Goal: Find specific page/section: Find specific page/section

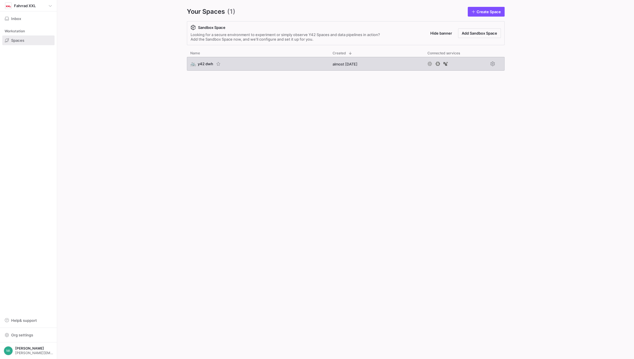
click at [201, 63] on span "y42 dwh" at bounding box center [205, 63] width 15 height 5
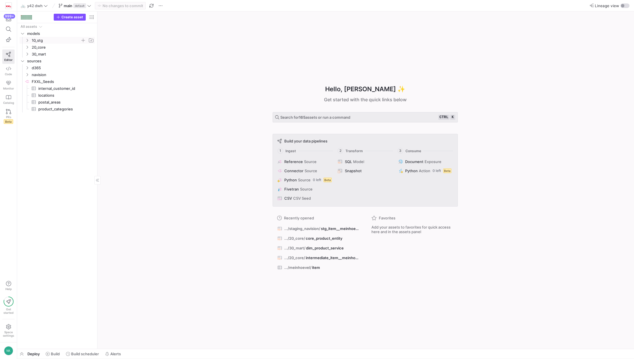
click at [27, 41] on icon "Press SPACE to select this row." at bounding box center [27, 40] width 1 height 3
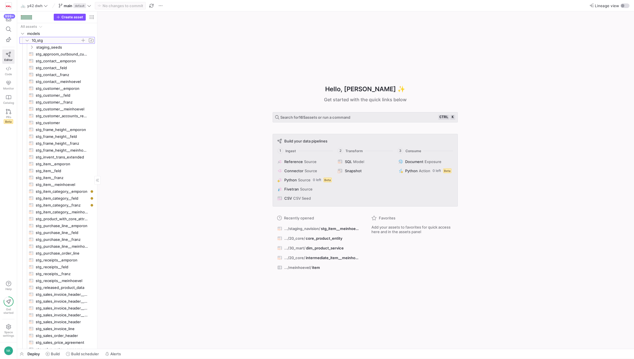
click at [27, 41] on icon at bounding box center [27, 40] width 3 height 1
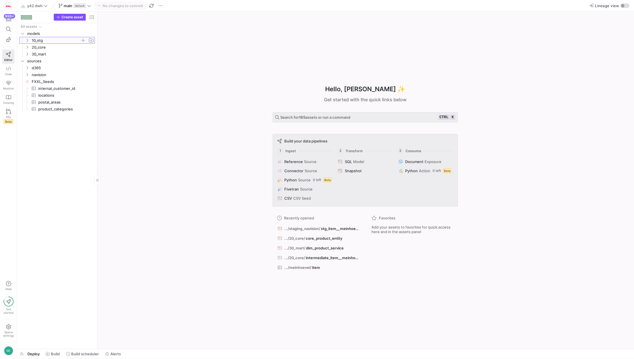
click at [27, 42] on span "10_stg" at bounding box center [59, 40] width 70 height 6
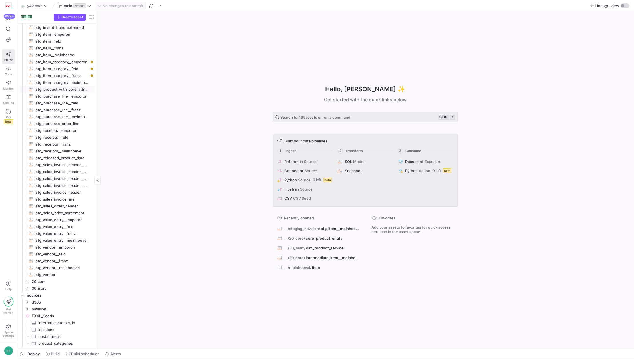
scroll to position [127, 0]
click at [28, 289] on icon "Press SPACE to select this row." at bounding box center [27, 288] width 4 height 3
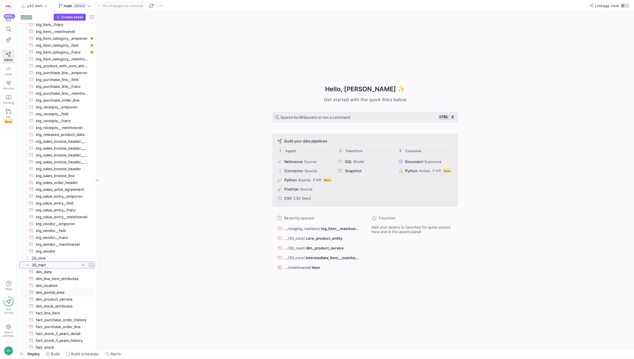
scroll to position [153, 0]
click at [37, 285] on span "dim_location​​​​​​​​​​" at bounding box center [62, 285] width 53 height 7
